Goal: Information Seeking & Learning: Learn about a topic

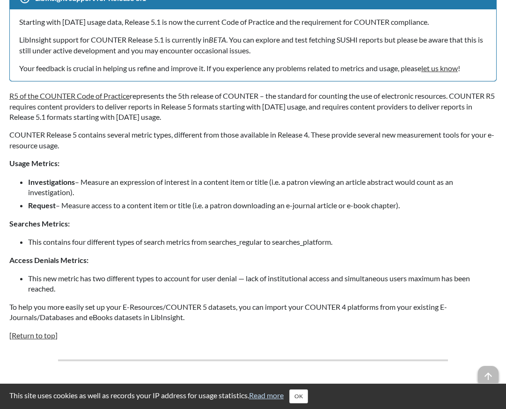
scroll to position [1180, 0]
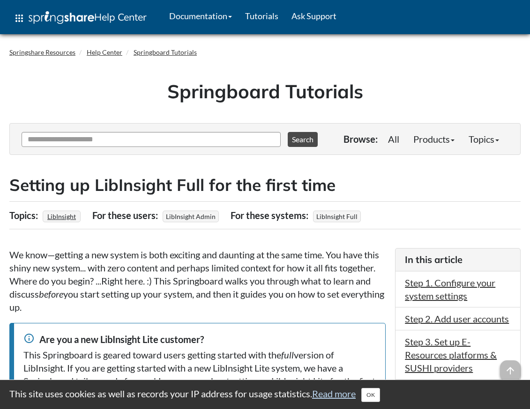
scroll to position [1164, 0]
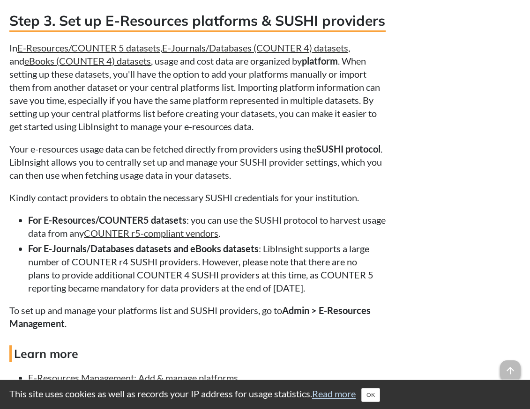
click at [302, 121] on p "In E-Resources/COUNTER 5 datasets , E-Journals/Databases (COUNTER 4) datasets ,…" at bounding box center [197, 87] width 376 height 92
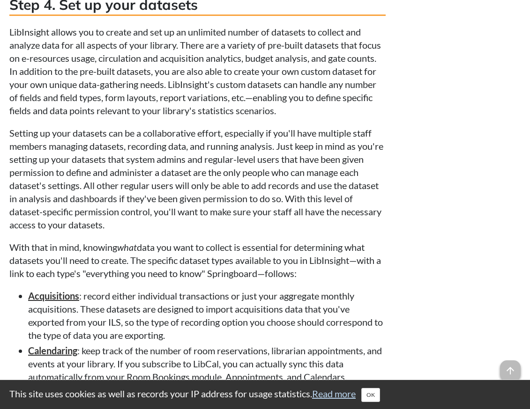
scroll to position [1638, 0]
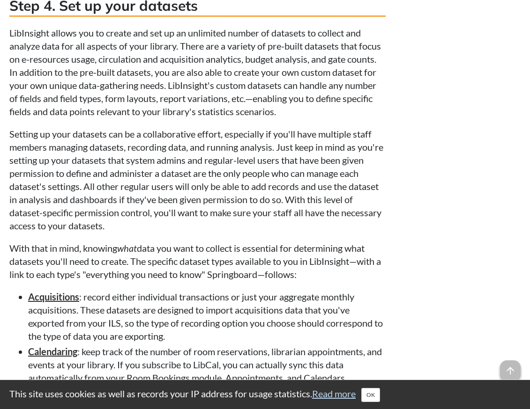
click at [160, 32] on p "LibInsight allows you to create and set up an unlimited number of datasets to c…" at bounding box center [197, 72] width 376 height 92
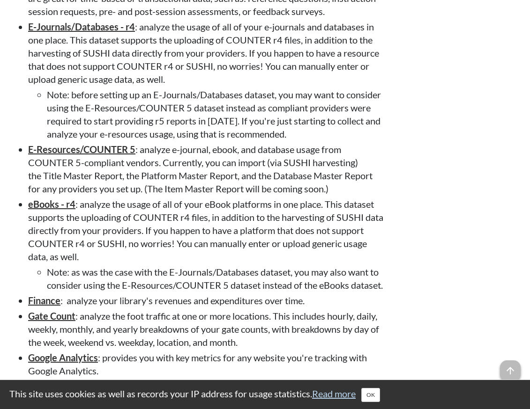
scroll to position [2197, 0]
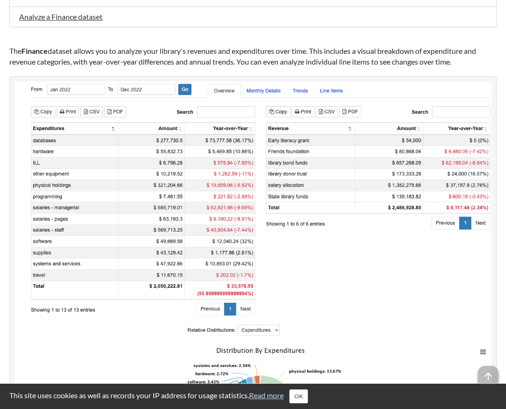
scroll to position [325, 0]
